Goal: Transaction & Acquisition: Purchase product/service

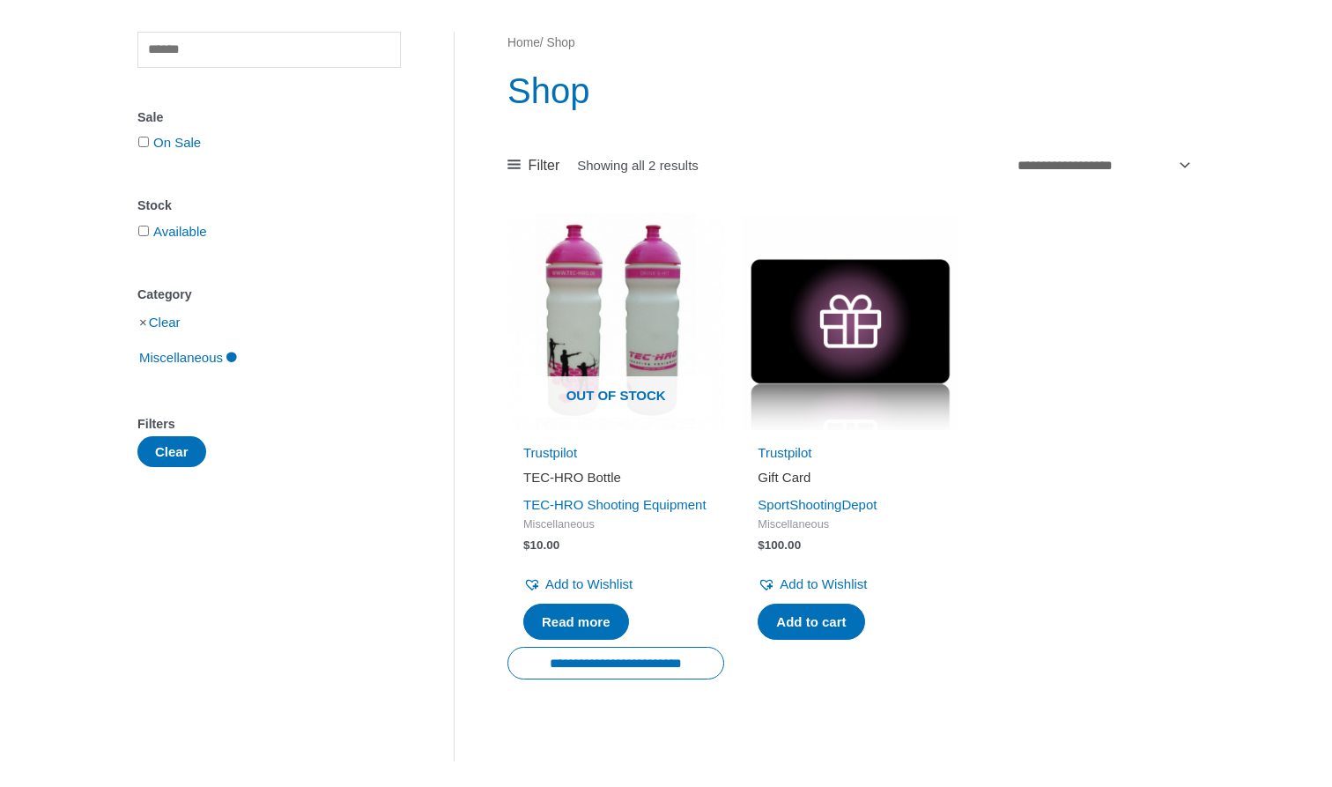
scroll to position [139, 0]
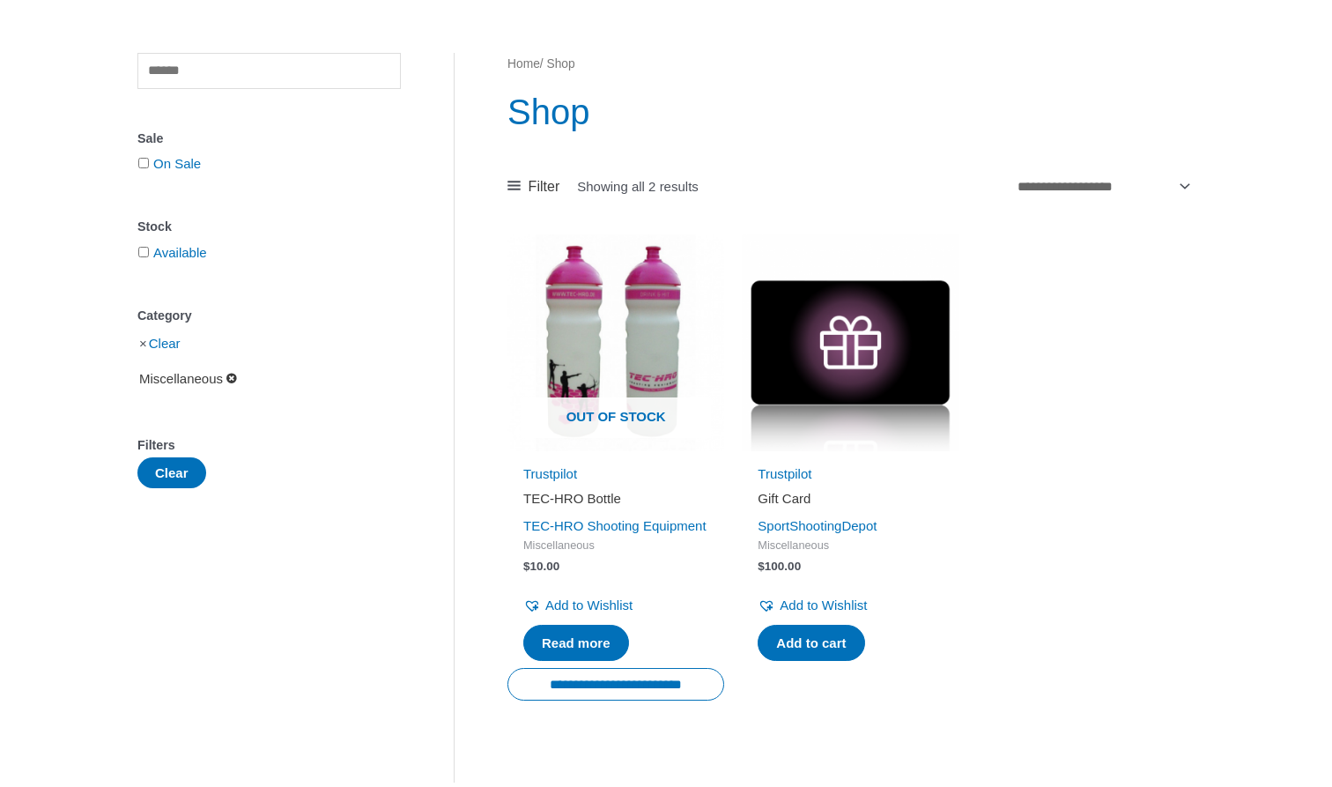
click at [239, 382] on link "Miscellaneous" at bounding box center [187, 377] width 101 height 15
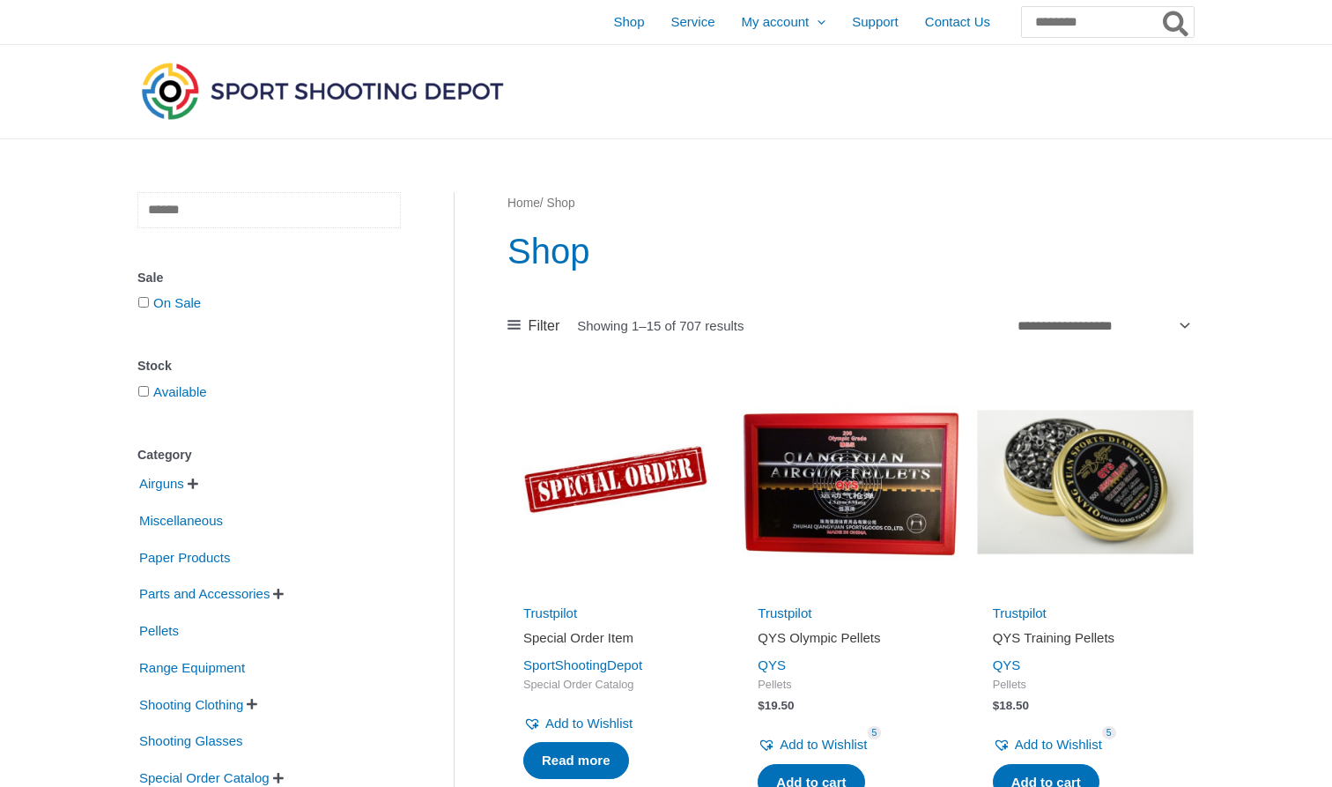
click at [241, 208] on input "text" at bounding box center [268, 210] width 263 height 36
click at [194, 484] on span "" at bounding box center [193, 484] width 11 height 12
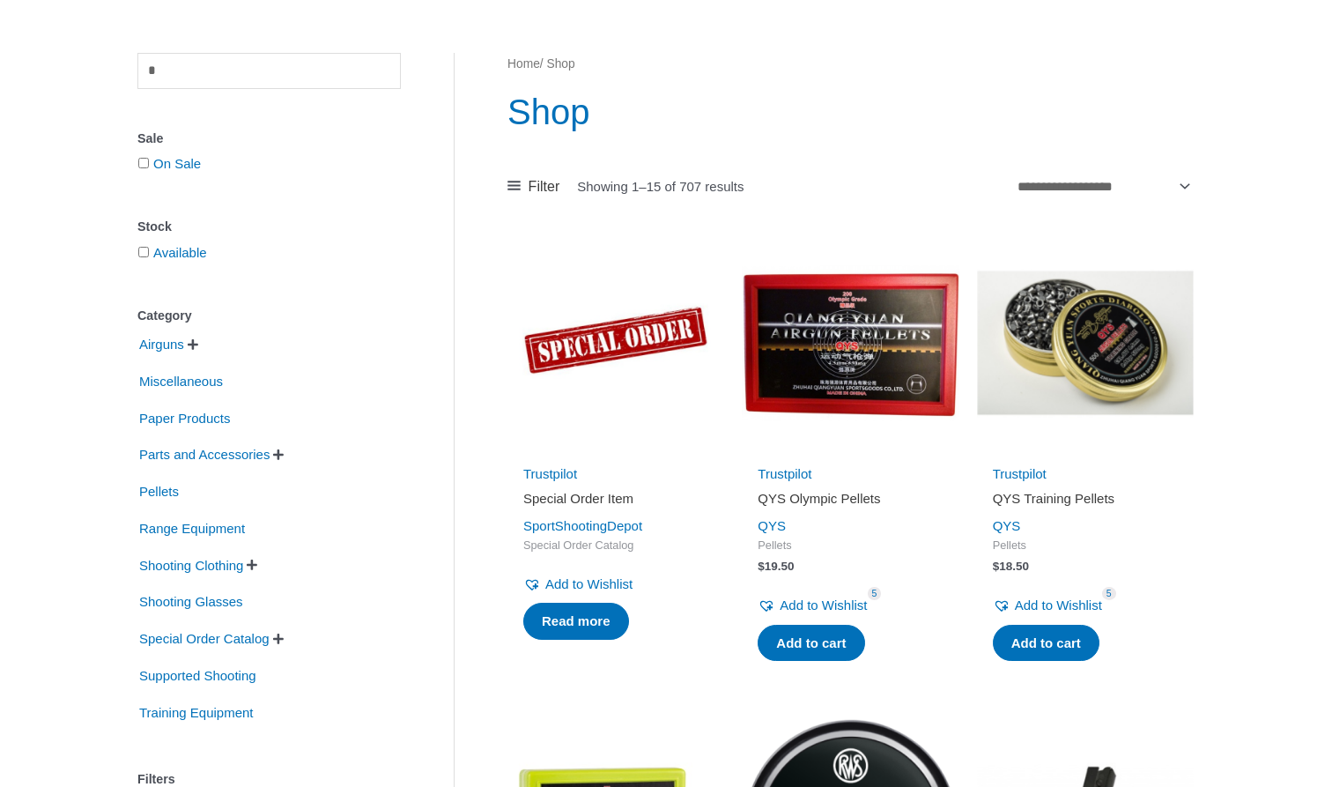
scroll to position [140, 0]
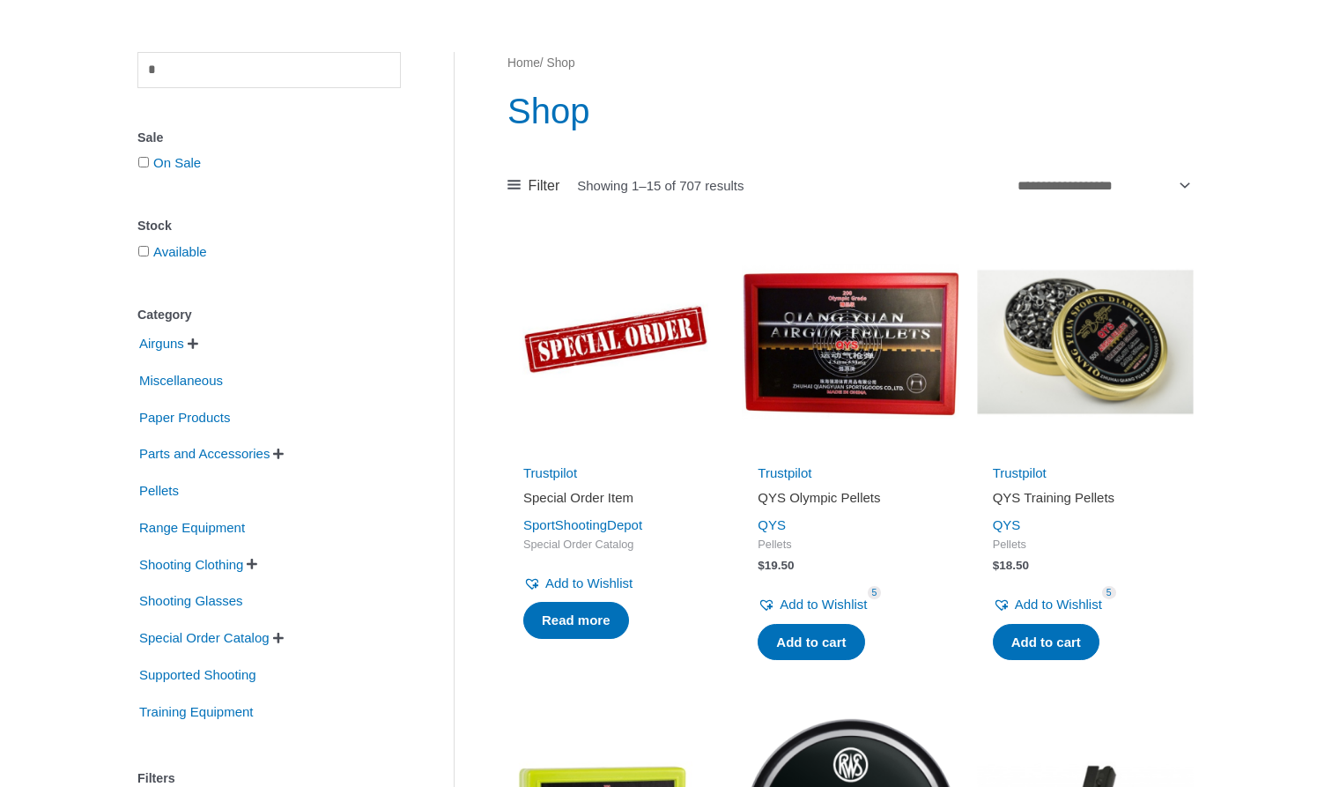
click at [197, 341] on span "" at bounding box center [193, 344] width 11 height 12
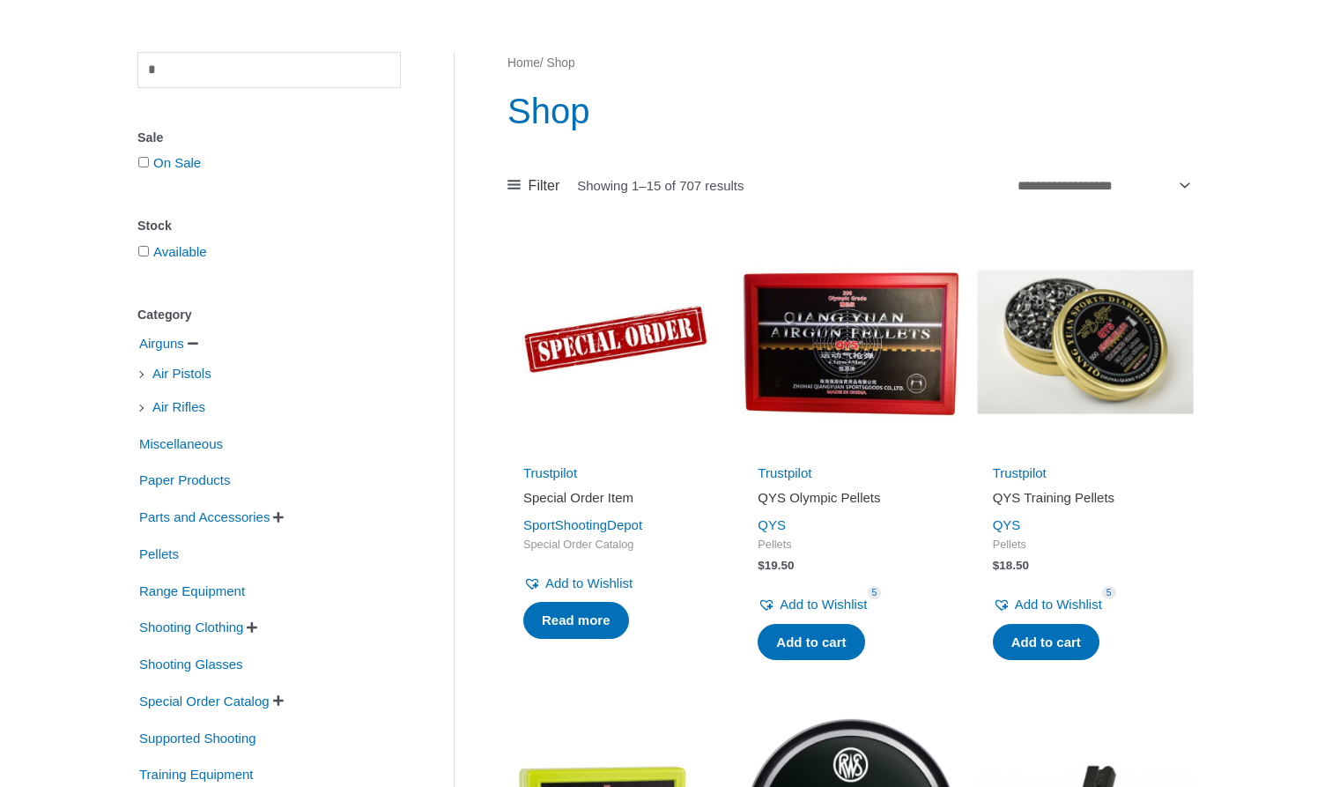
click at [142, 408] on li "Air Rifles" at bounding box center [268, 407] width 263 height 30
click at [284, 517] on span "" at bounding box center [278, 517] width 11 height 12
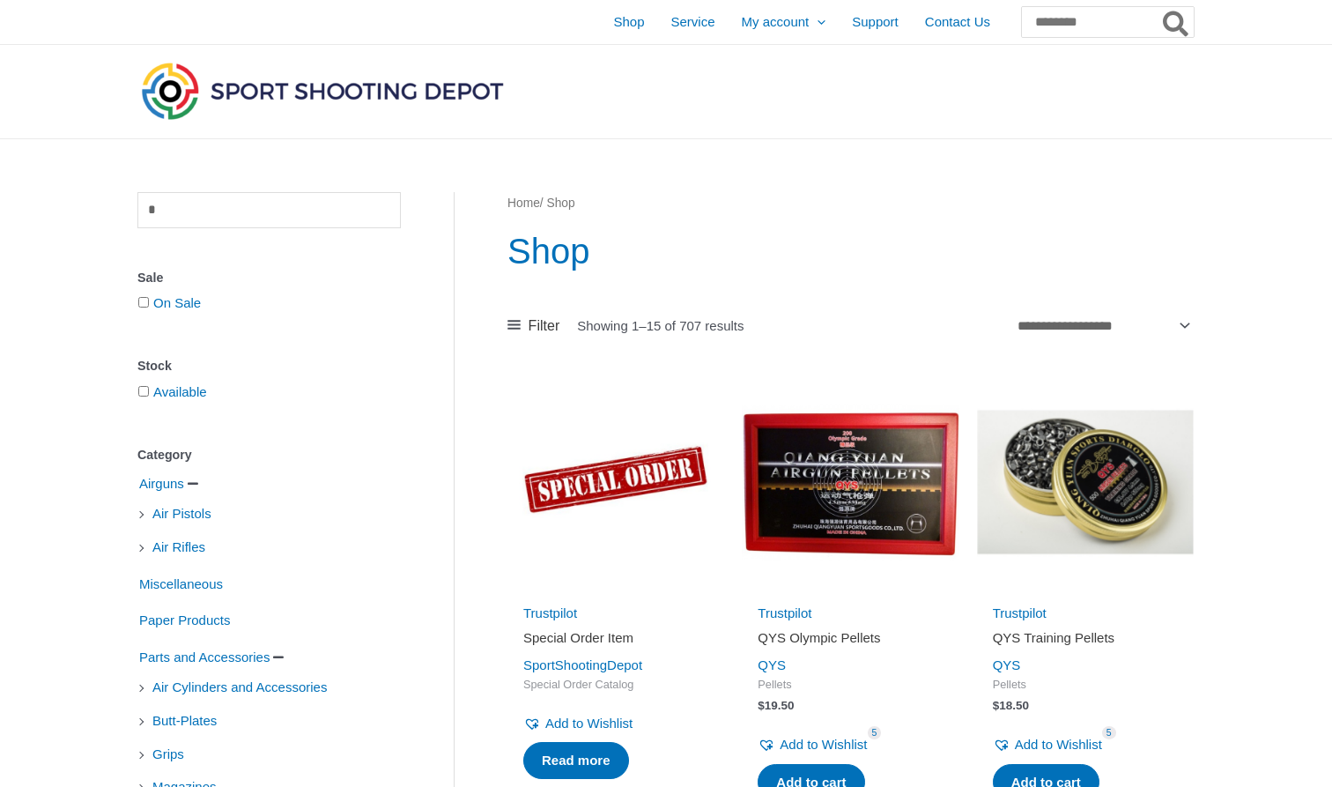
scroll to position [0, 0]
click at [226, 199] on input "text" at bounding box center [268, 210] width 263 height 36
type input "****"
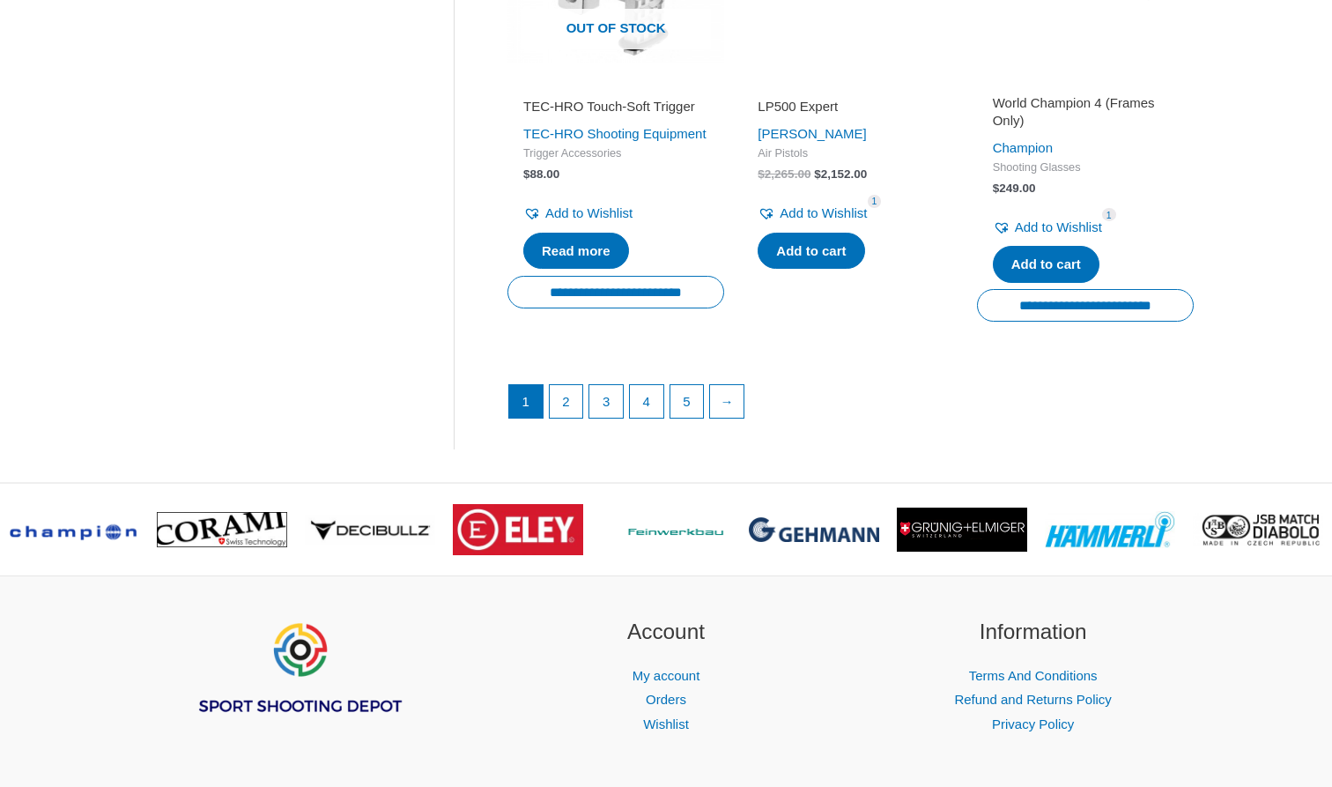
scroll to position [2576, 0]
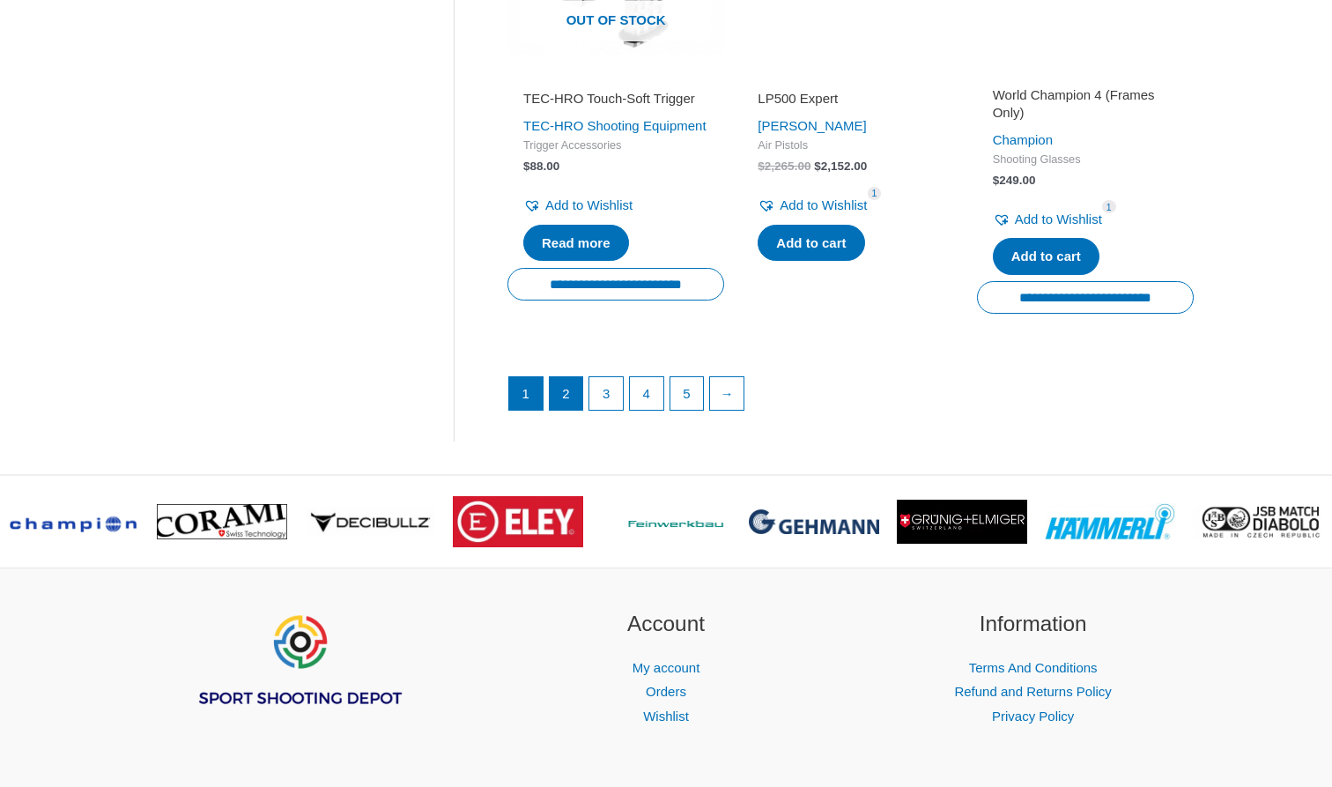
click at [565, 411] on link "2" at bounding box center [566, 393] width 33 height 33
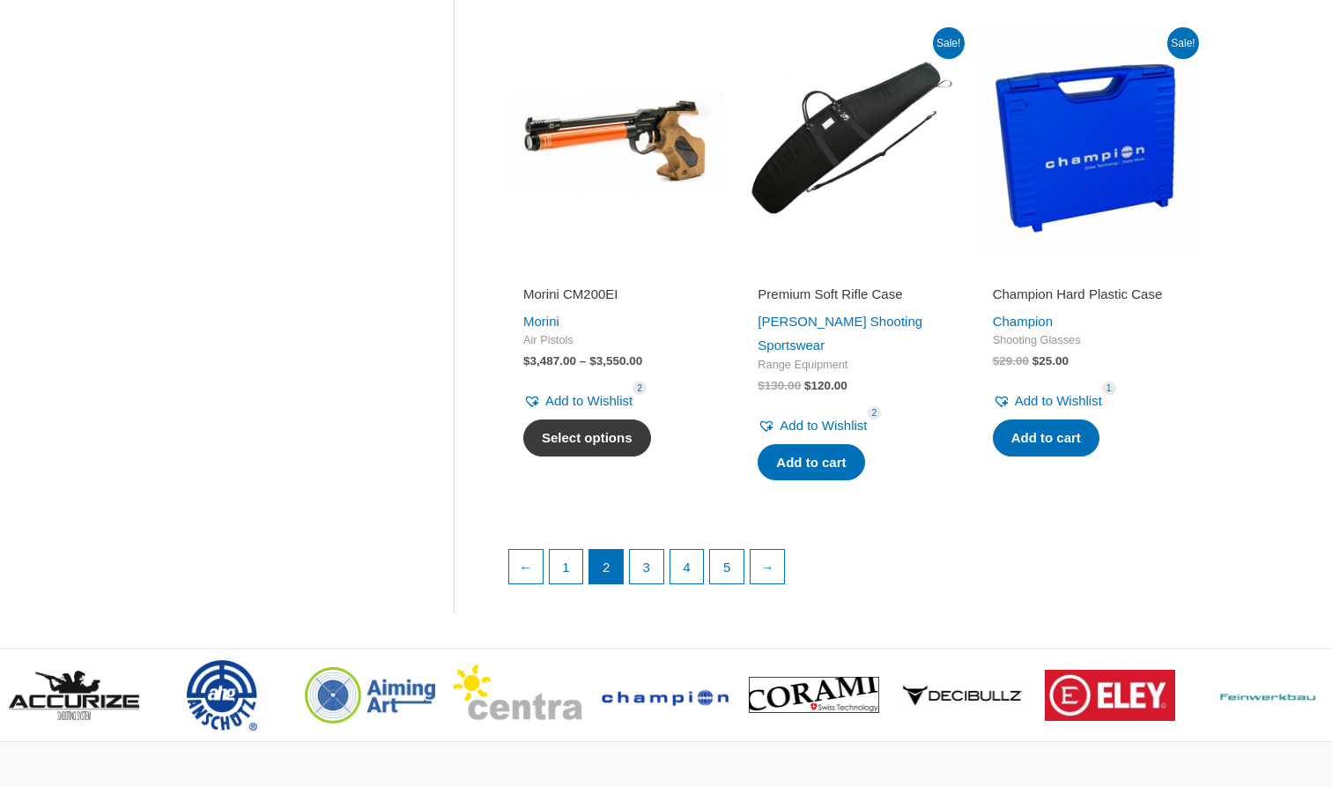
scroll to position [2426, 0]
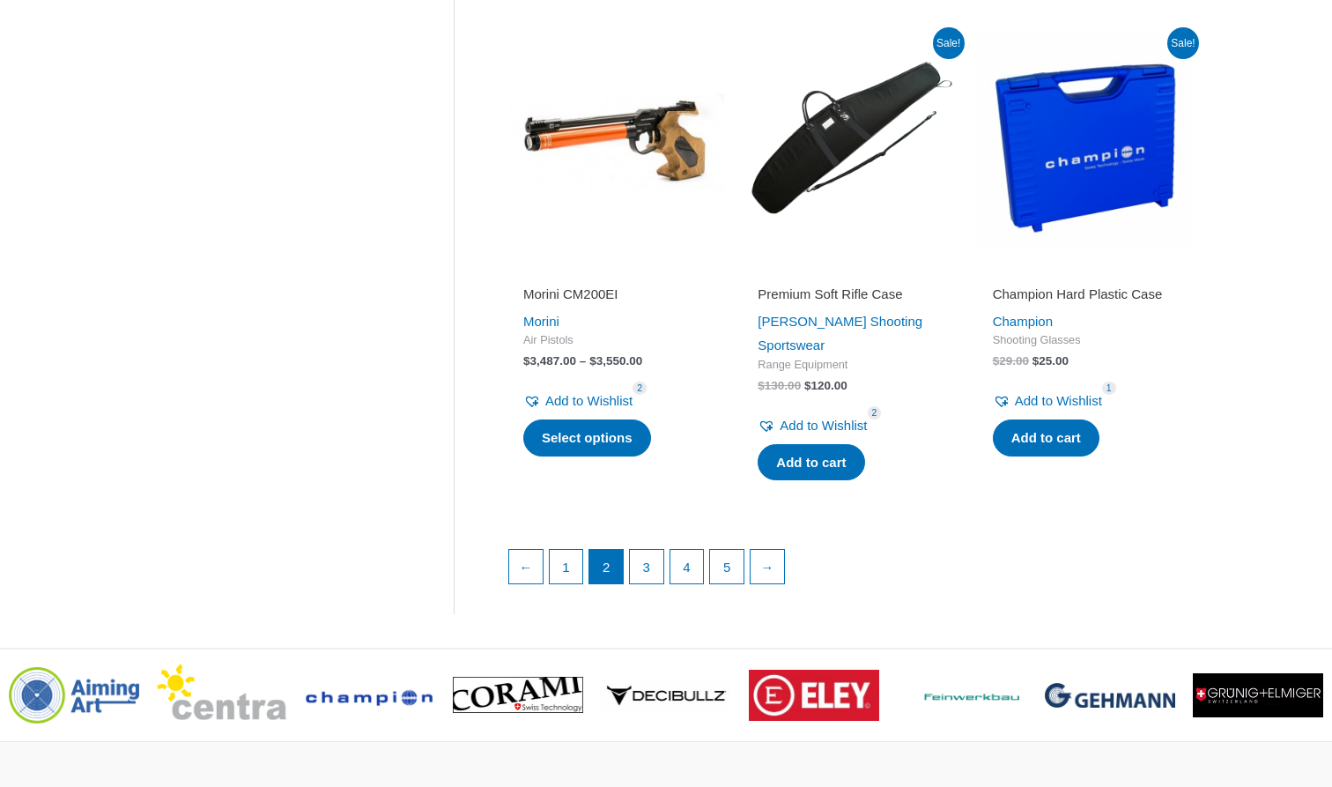
click at [1070, 174] on img at bounding box center [1085, 141] width 217 height 217
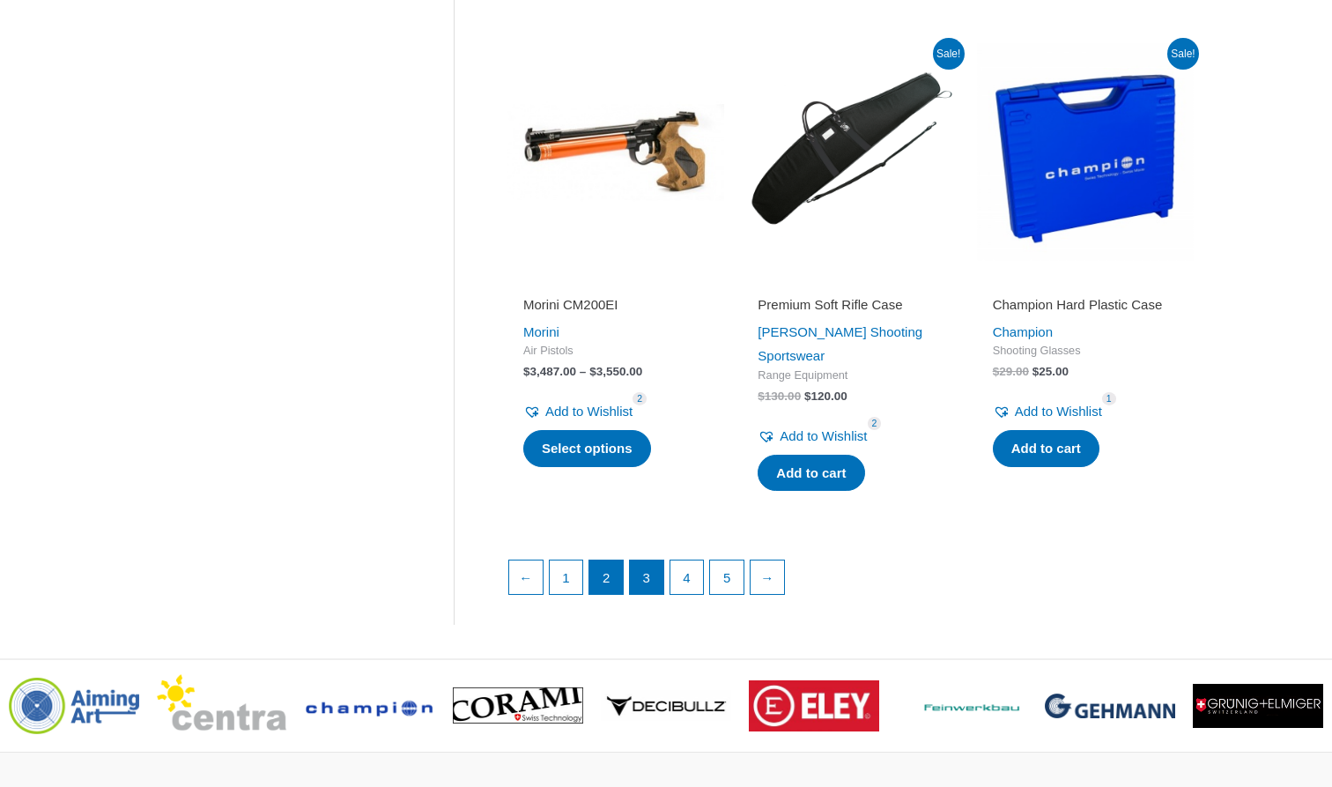
click at [647, 560] on link "3" at bounding box center [646, 576] width 33 height 33
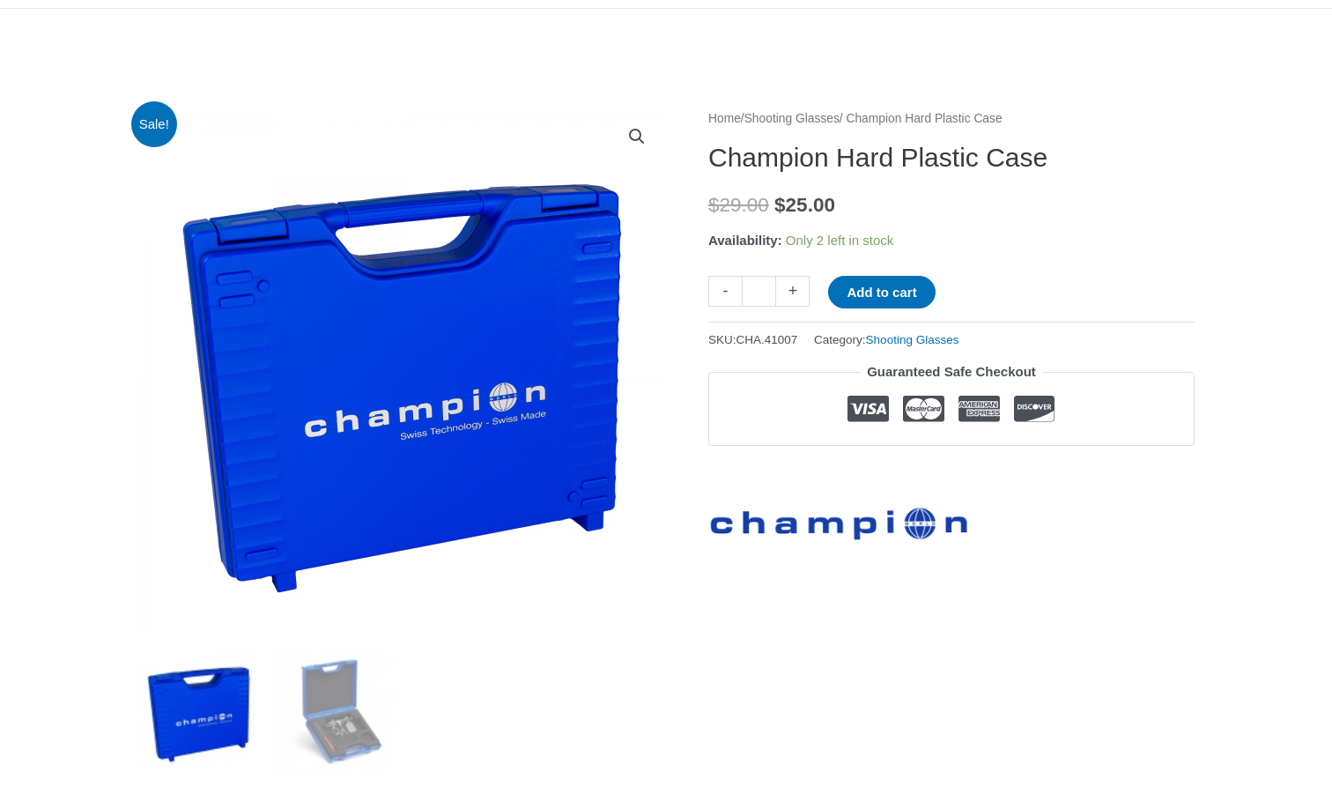
scroll to position [157, 0]
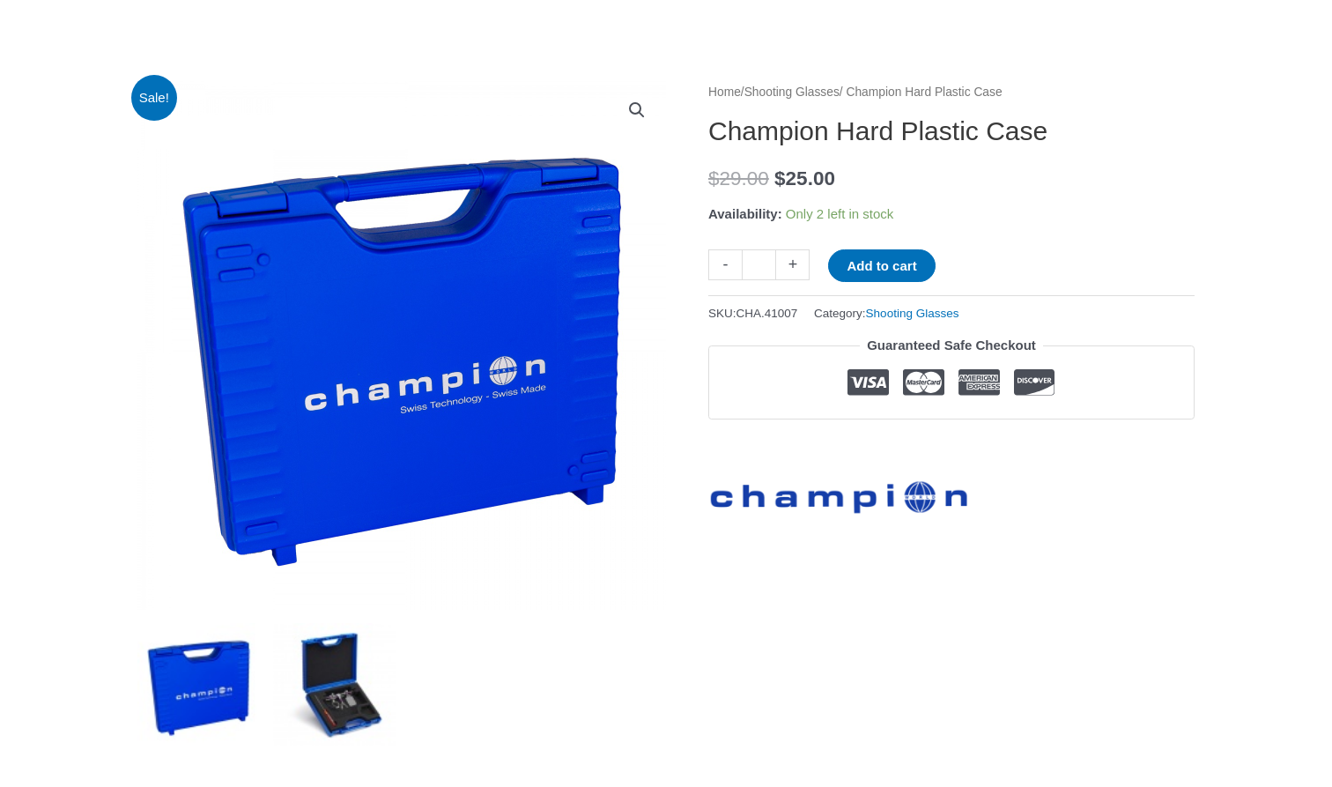
click at [338, 685] on img at bounding box center [334, 684] width 122 height 122
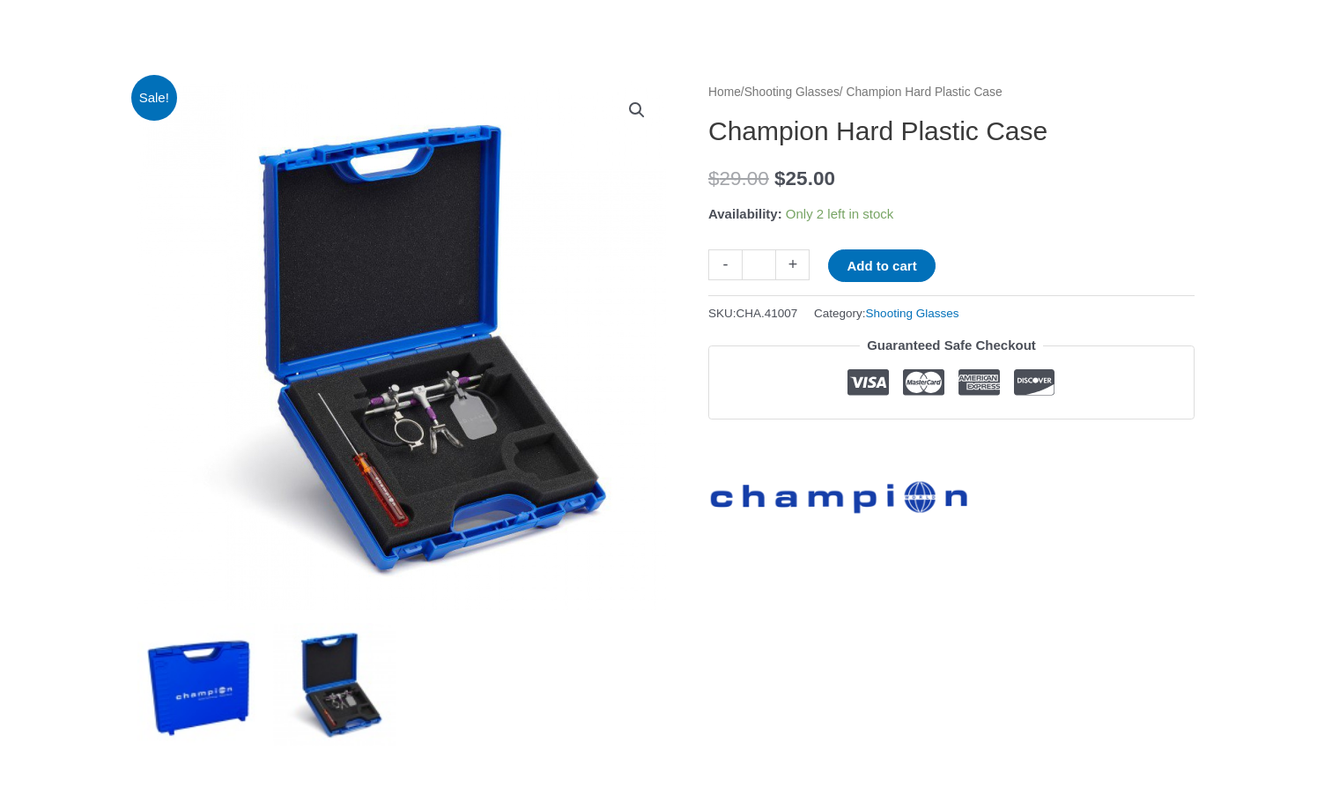
click at [225, 672] on img at bounding box center [198, 684] width 122 height 122
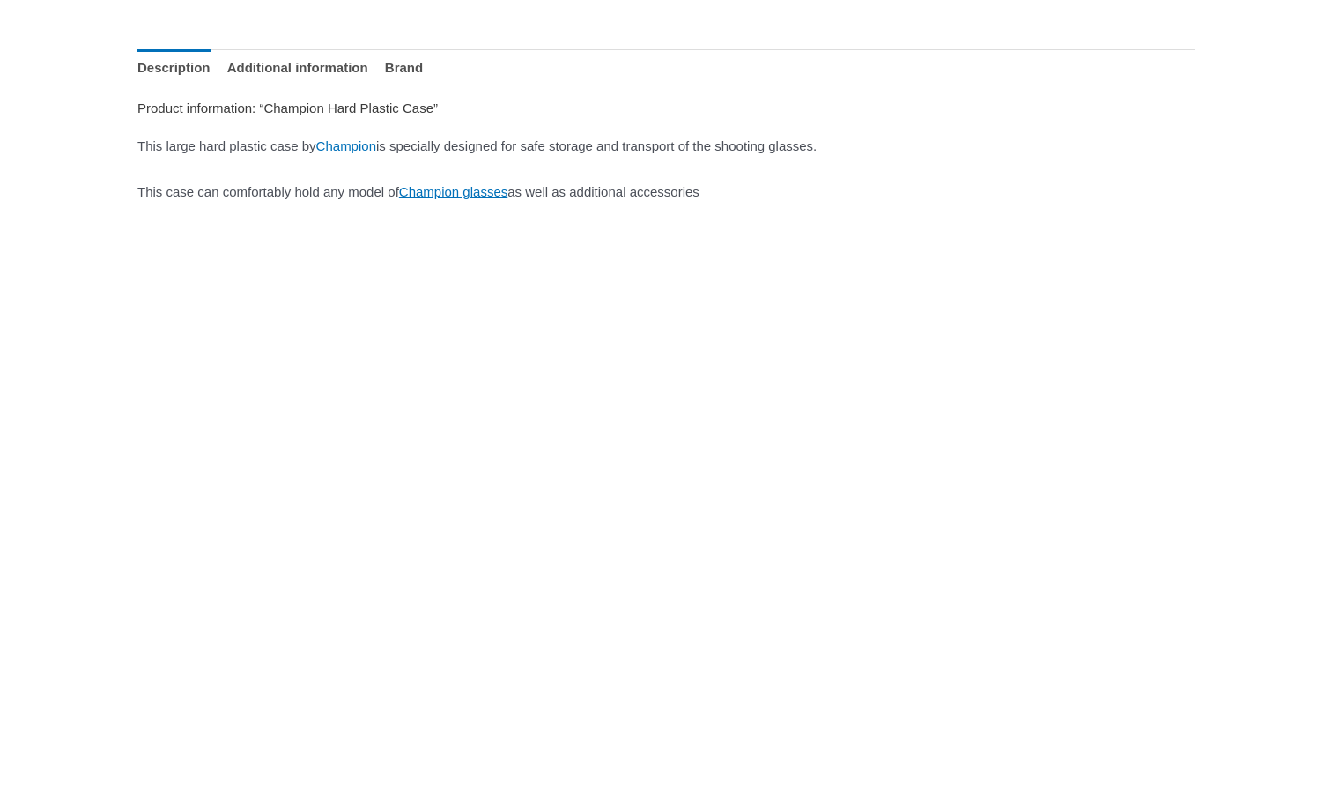
scroll to position [916, 0]
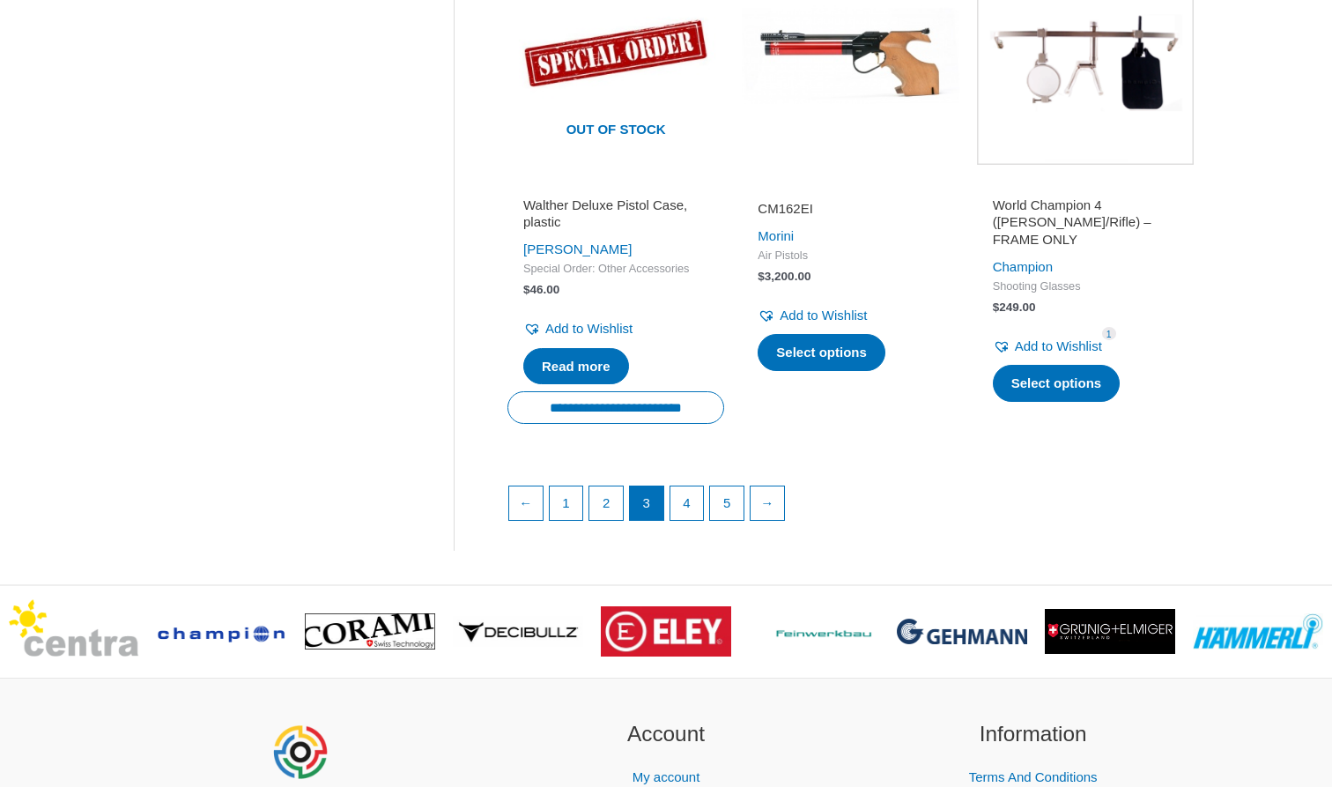
scroll to position [2498, 0]
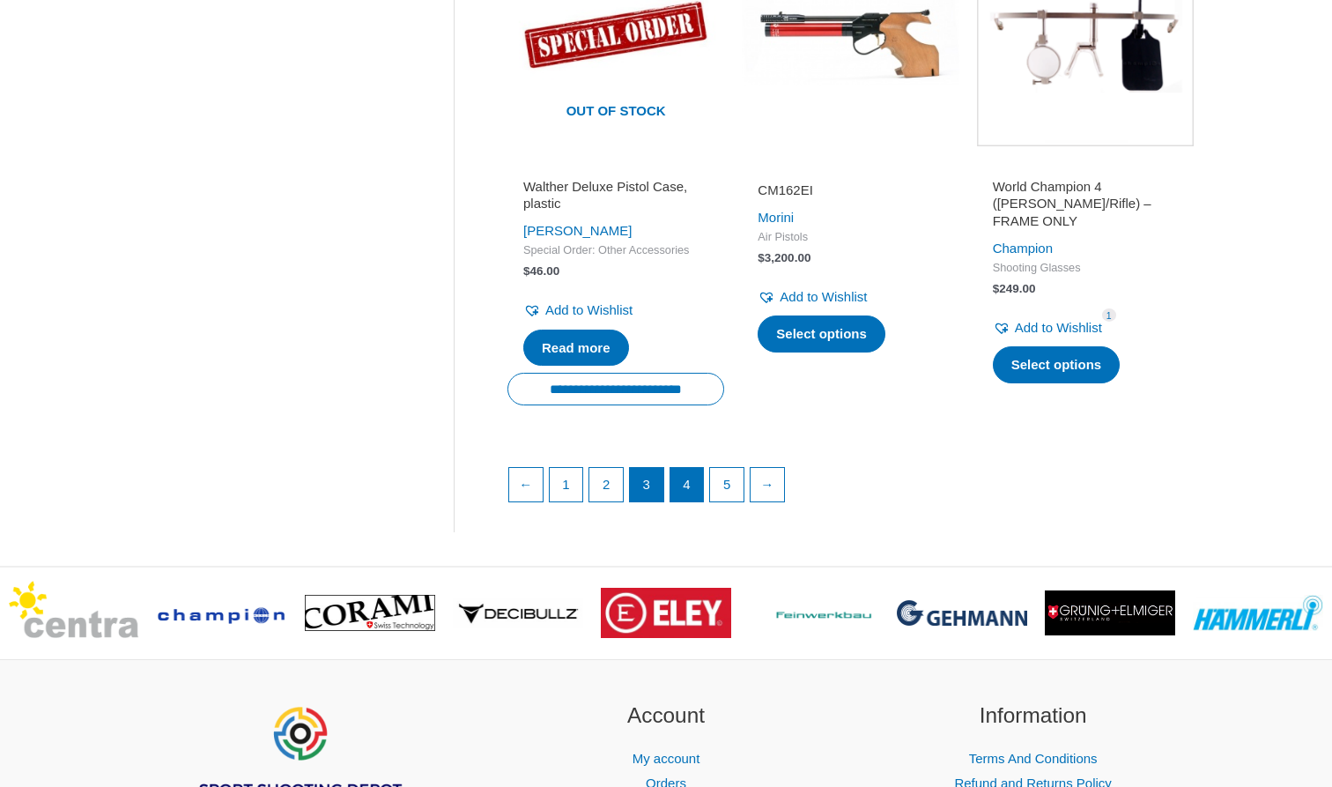
click at [688, 501] on link "4" at bounding box center [687, 484] width 33 height 33
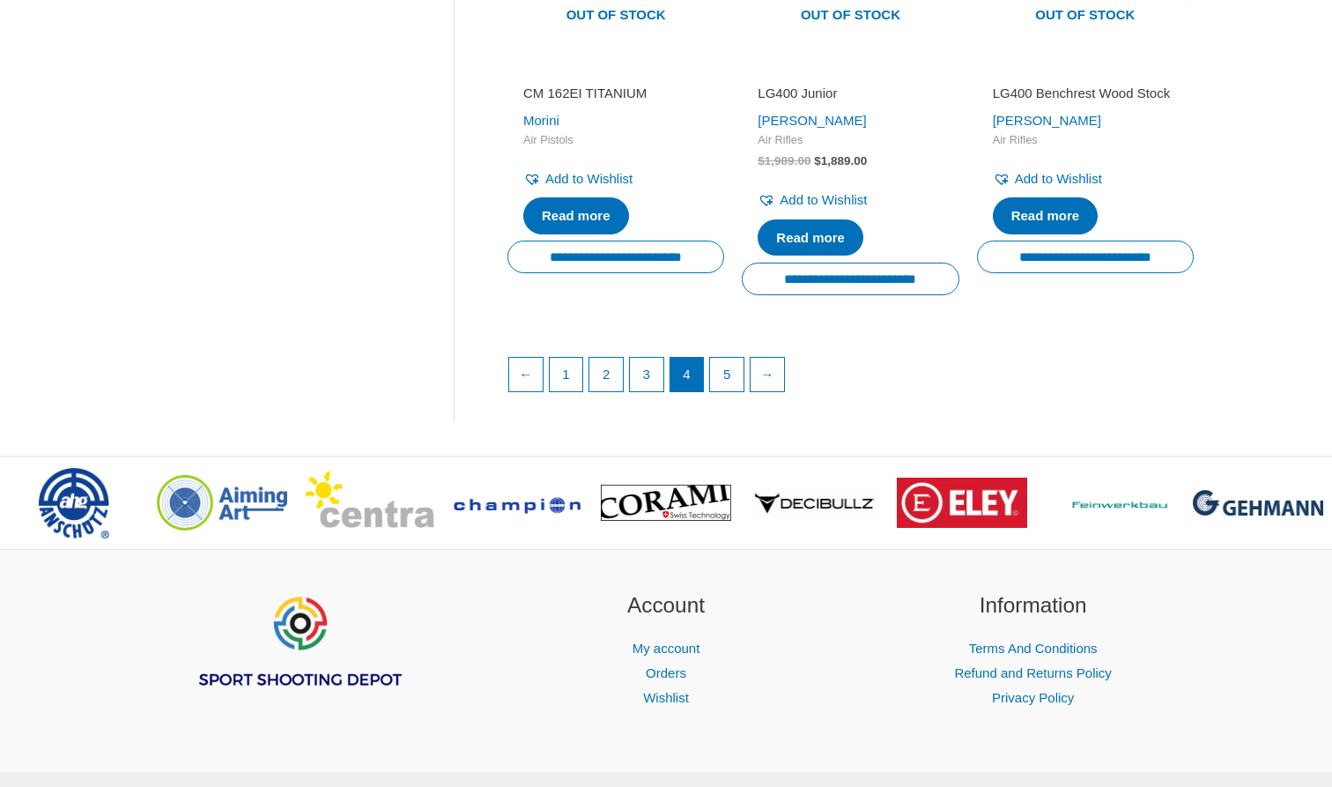
scroll to position [2619, 0]
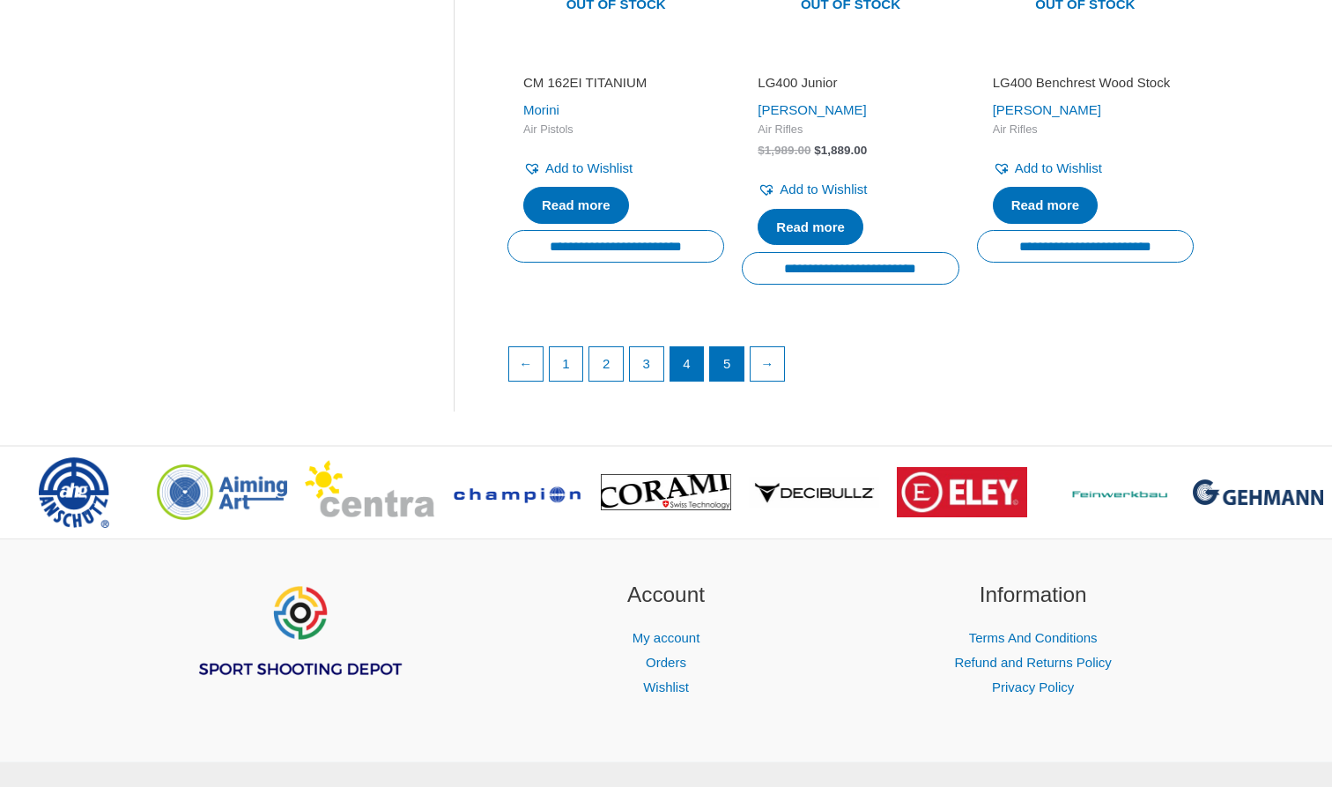
click at [731, 348] on link "5" at bounding box center [726, 363] width 33 height 33
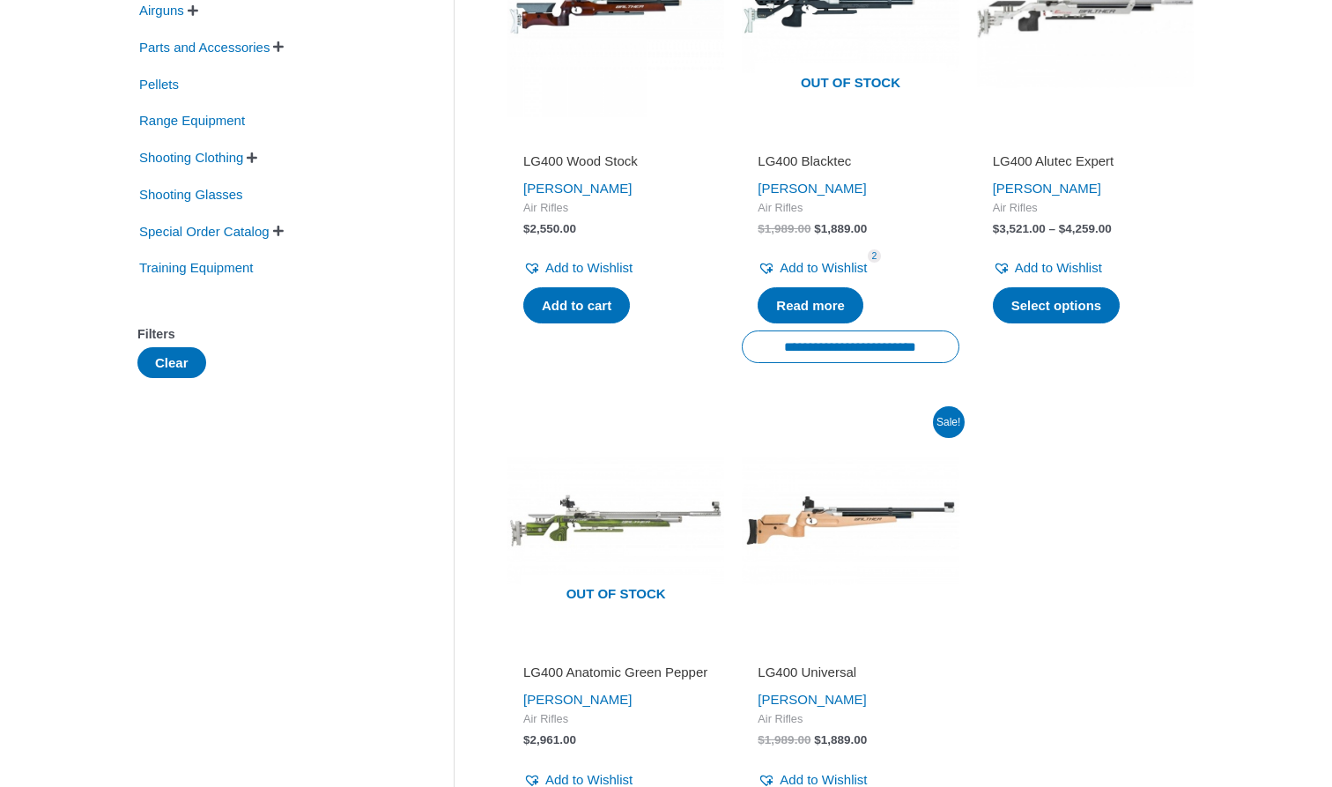
scroll to position [473, 0]
click at [286, 232] on span " " at bounding box center [278, 231] width 14 height 12
click at [224, 262] on span "Special Order: Other Accessories" at bounding box center [250, 262] width 199 height 30
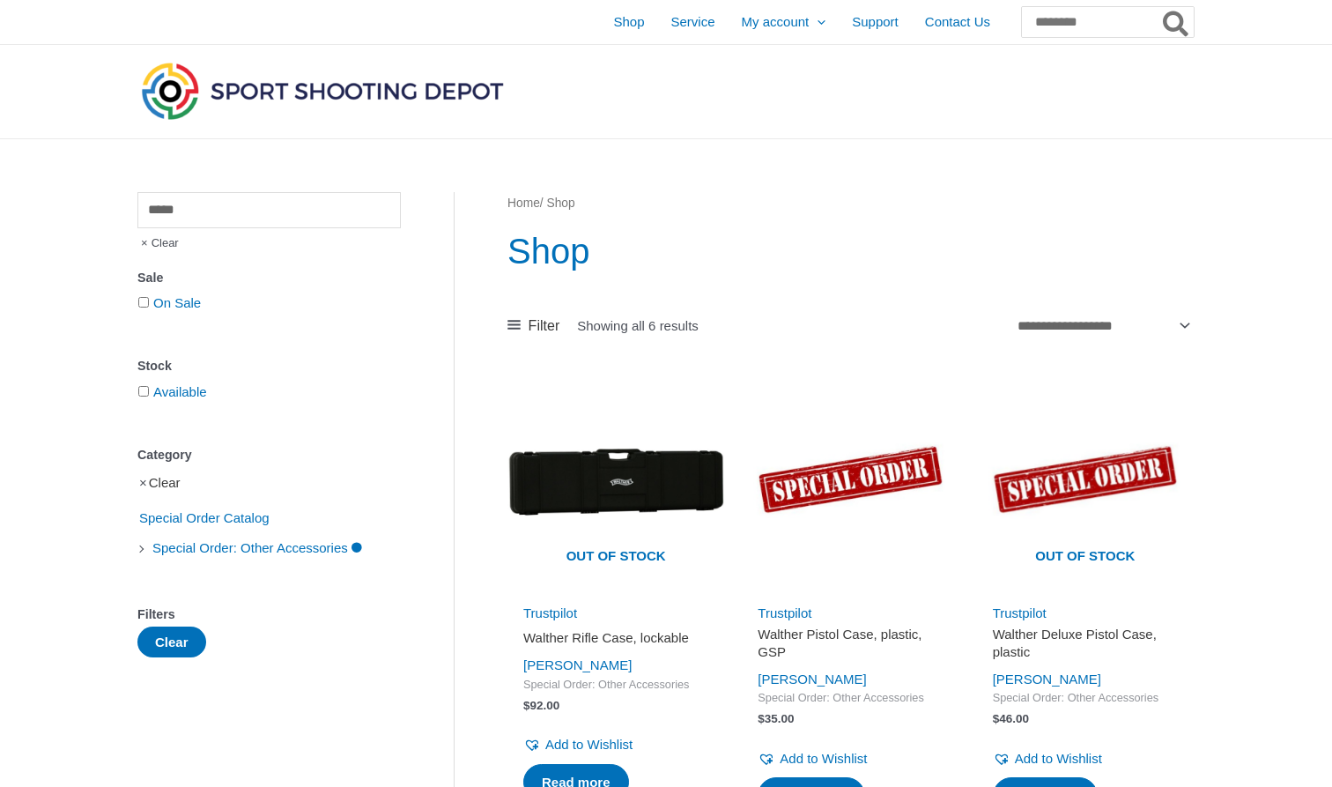
click at [157, 486] on link "Clear" at bounding box center [165, 482] width 32 height 15
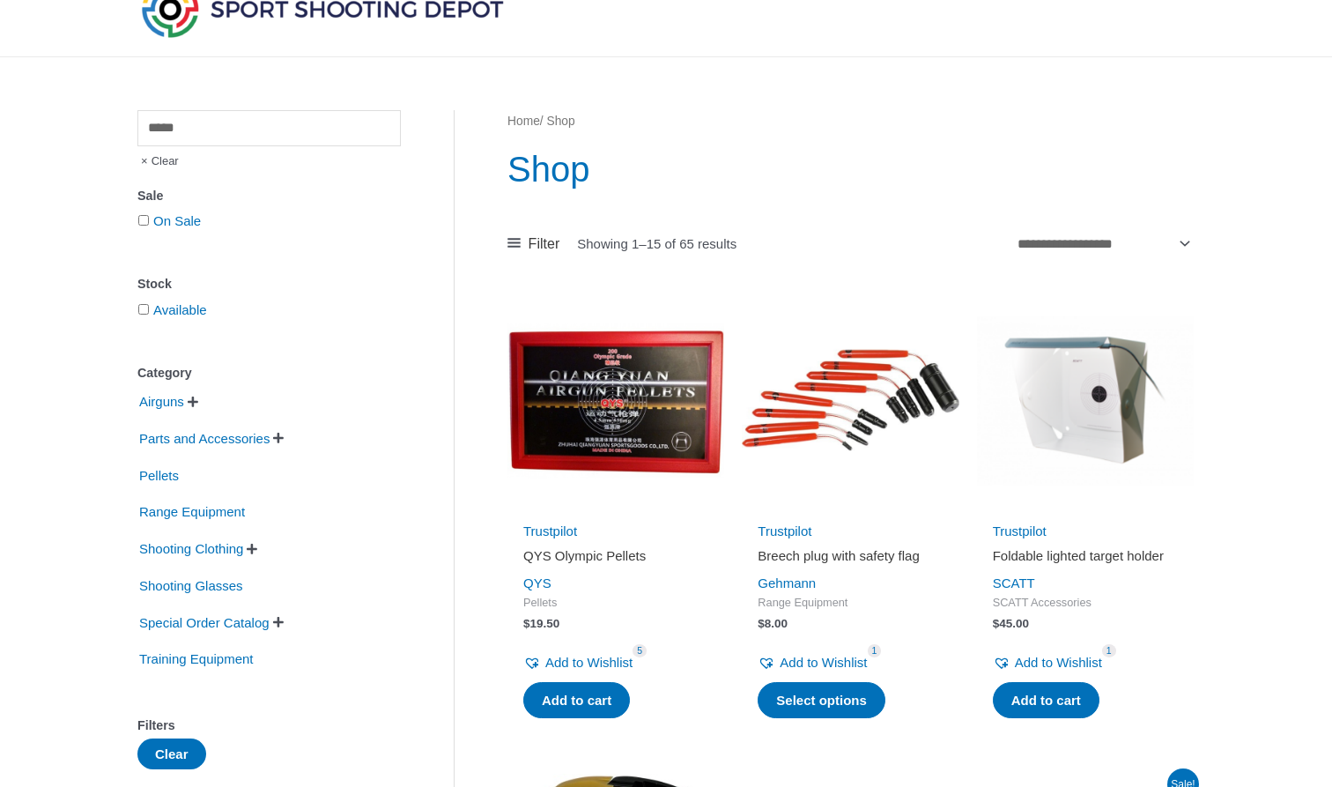
scroll to position [92, 0]
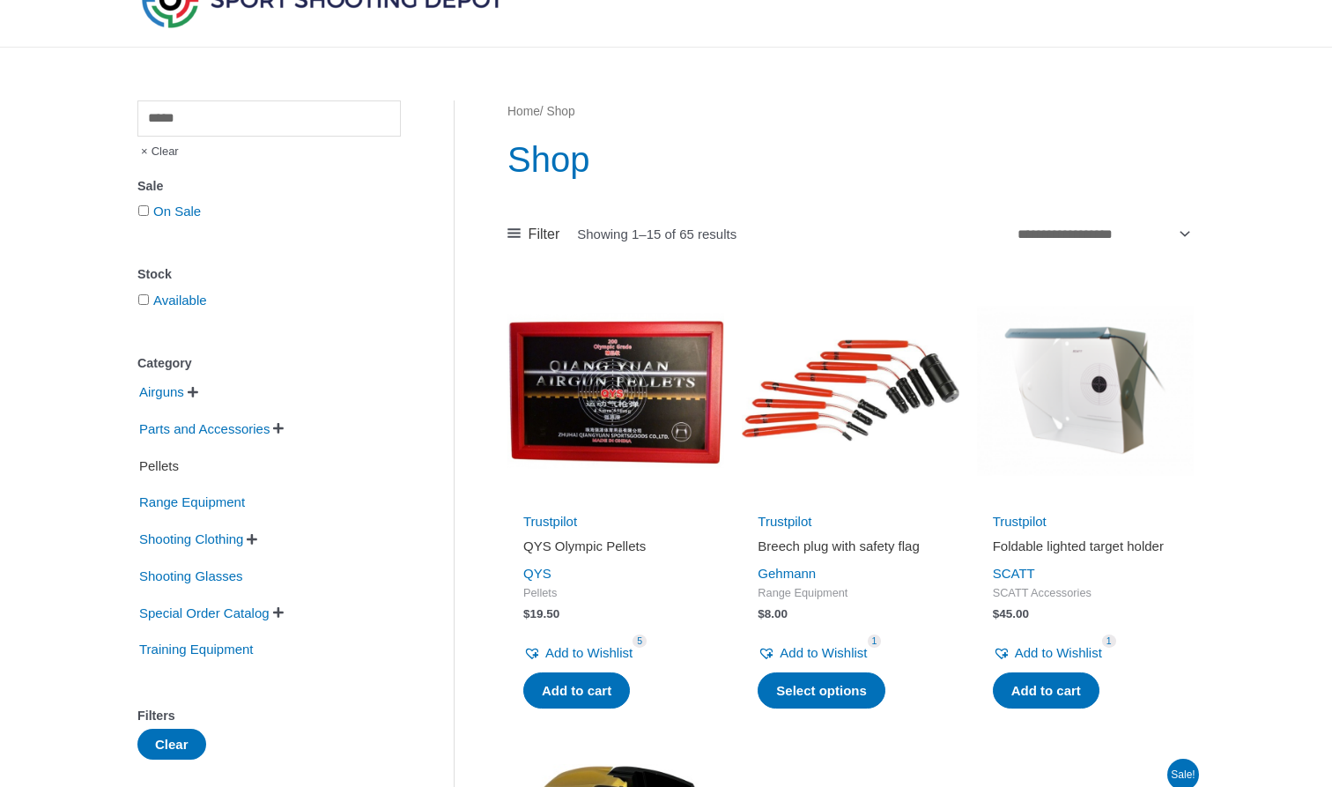
click at [167, 455] on span "Pellets" at bounding box center [158, 466] width 43 height 30
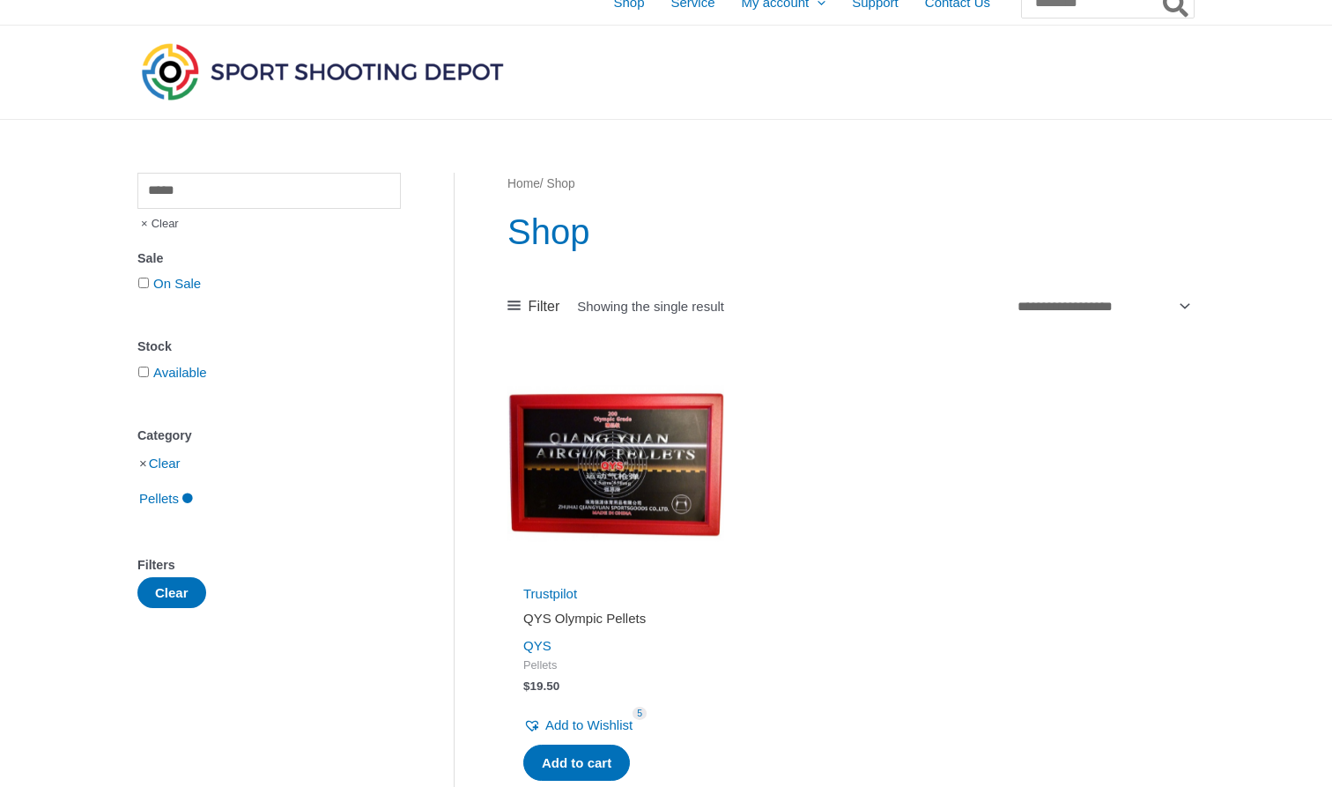
scroll to position [6, 0]
